Goal: Find specific fact

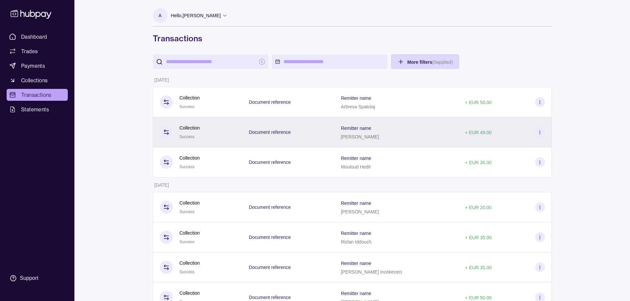
click at [409, 140] on div "Remitter name [PERSON_NAME]" at bounding box center [396, 132] width 124 height 30
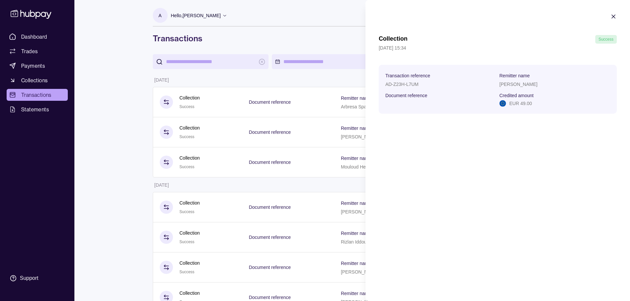
click at [509, 86] on p "[PERSON_NAME]" at bounding box center [518, 84] width 38 height 5
copy p "[PERSON_NAME]"
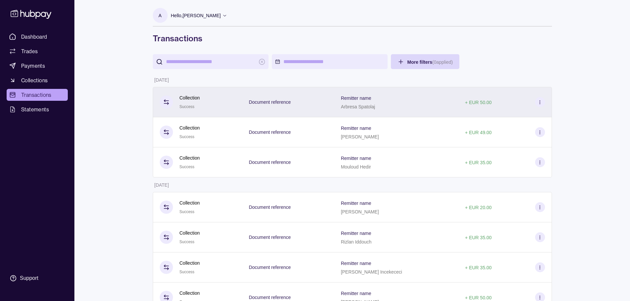
click at [398, 110] on div "Remitter name [PERSON_NAME]" at bounding box center [396, 102] width 124 height 30
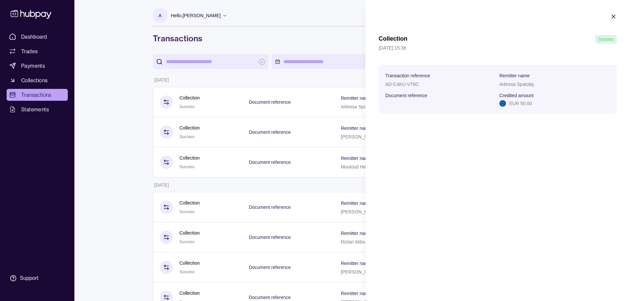
click at [510, 87] on div "Arbresa Spatolaj" at bounding box center [554, 84] width 111 height 8
click at [510, 86] on p "Arbresa Spatolaj" at bounding box center [516, 84] width 34 height 5
copy p "Arbresa Spatolaj"
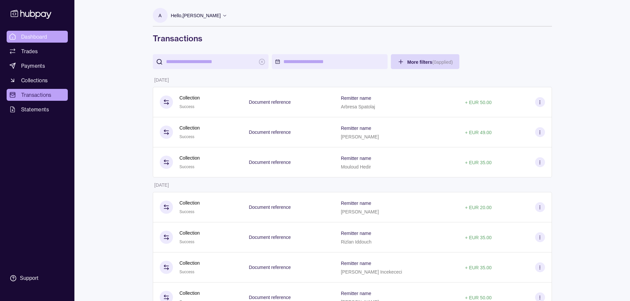
click at [30, 37] on span "Dashboard" at bounding box center [34, 37] width 26 height 8
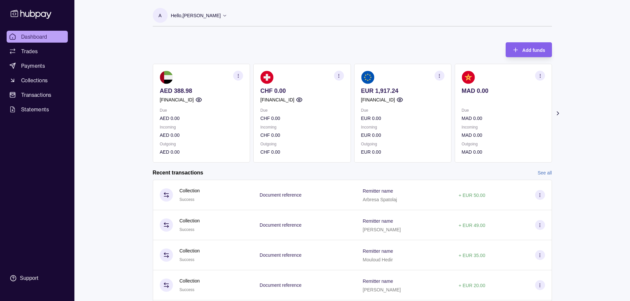
click at [183, 92] on p "AED 388.98" at bounding box center [201, 90] width 83 height 7
